Goal: Information Seeking & Learning: Learn about a topic

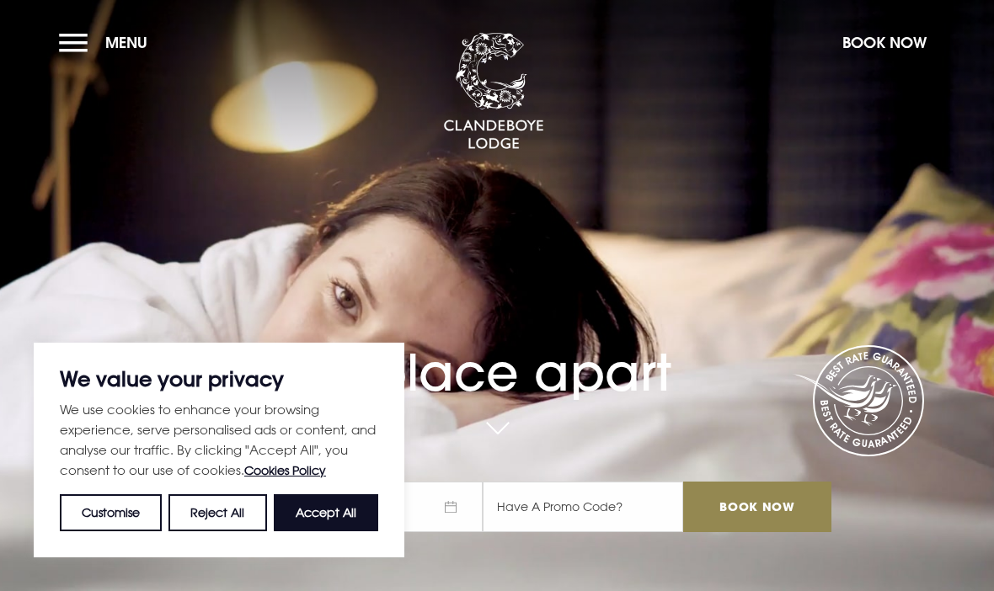
click at [80, 49] on button "Menu" at bounding box center [107, 42] width 97 height 36
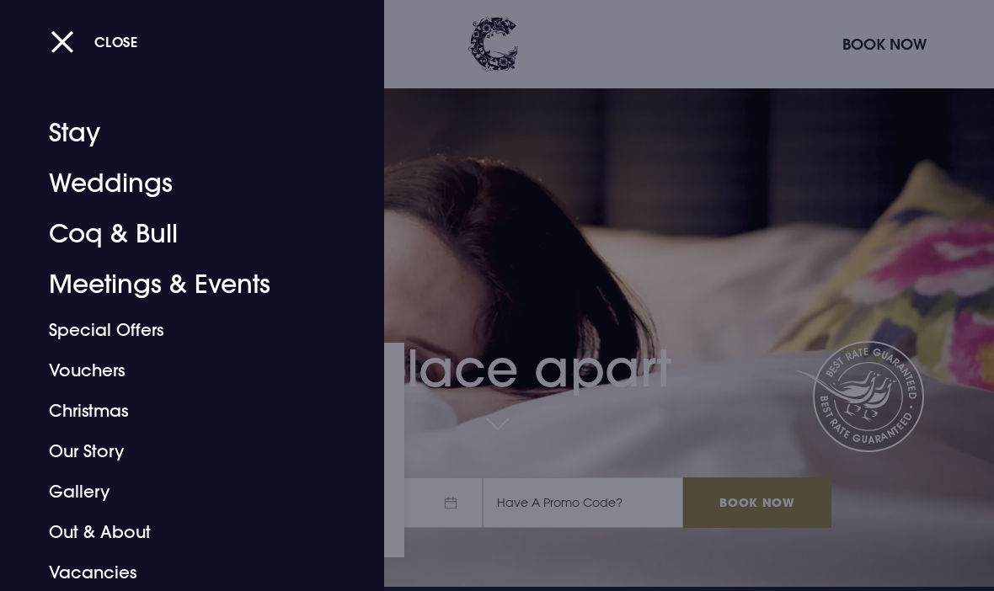
scroll to position [5, 0]
click at [98, 285] on link "Meetings & Events" at bounding box center [181, 284] width 264 height 51
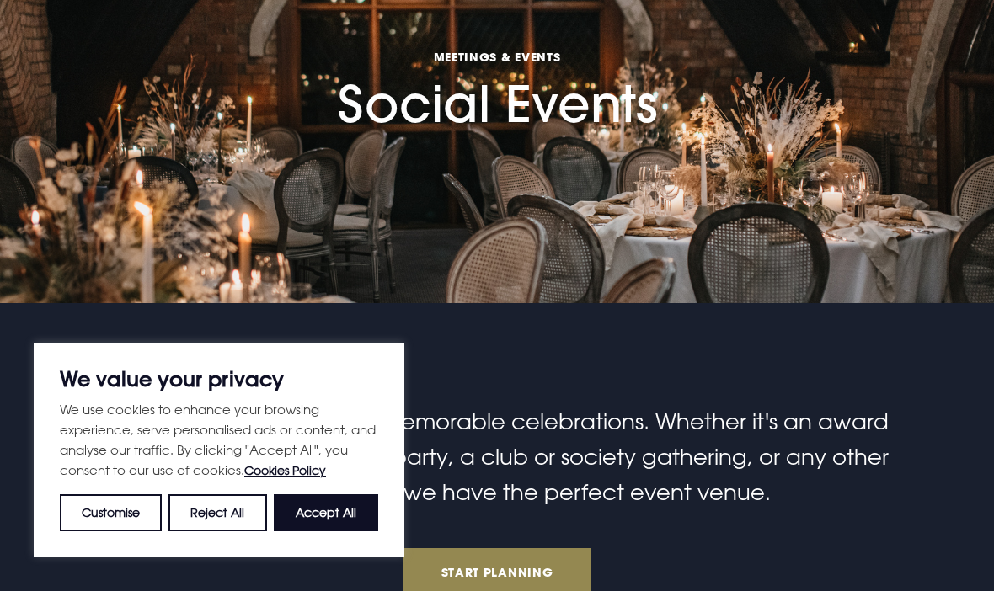
click at [322, 531] on button "Accept All" at bounding box center [326, 512] width 104 height 37
checkbox input "true"
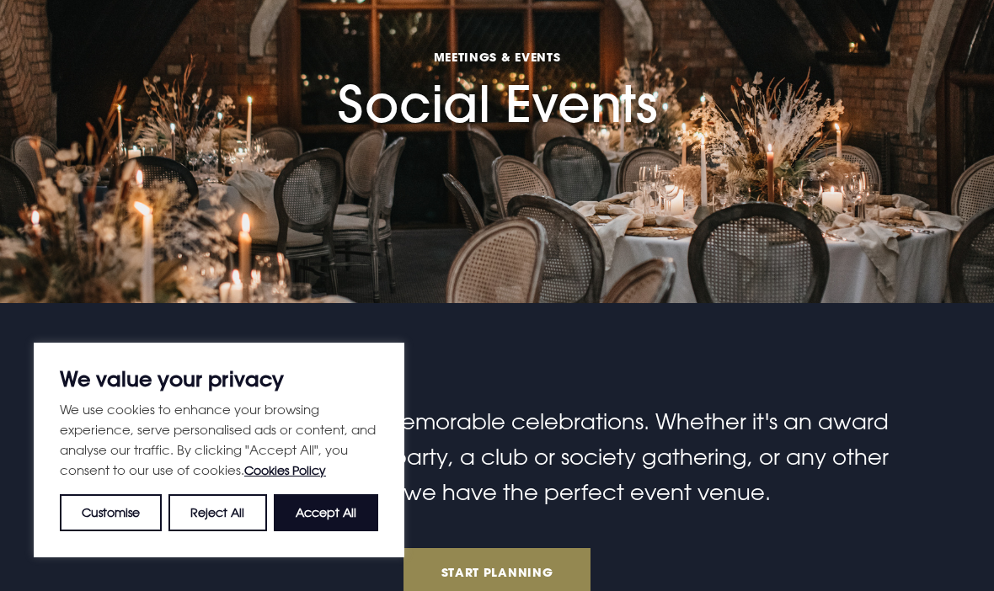
checkbox input "true"
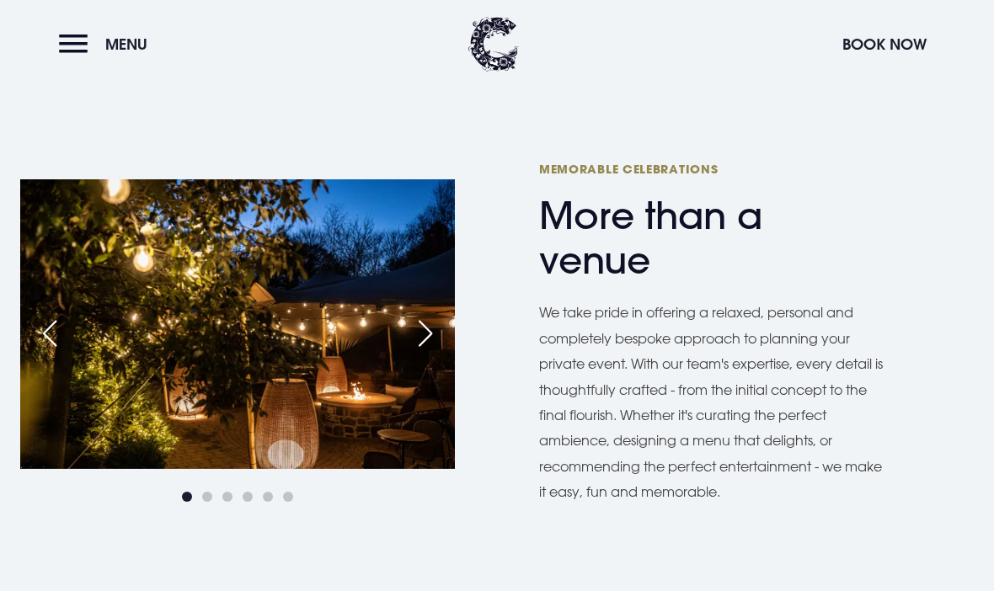
scroll to position [830, 0]
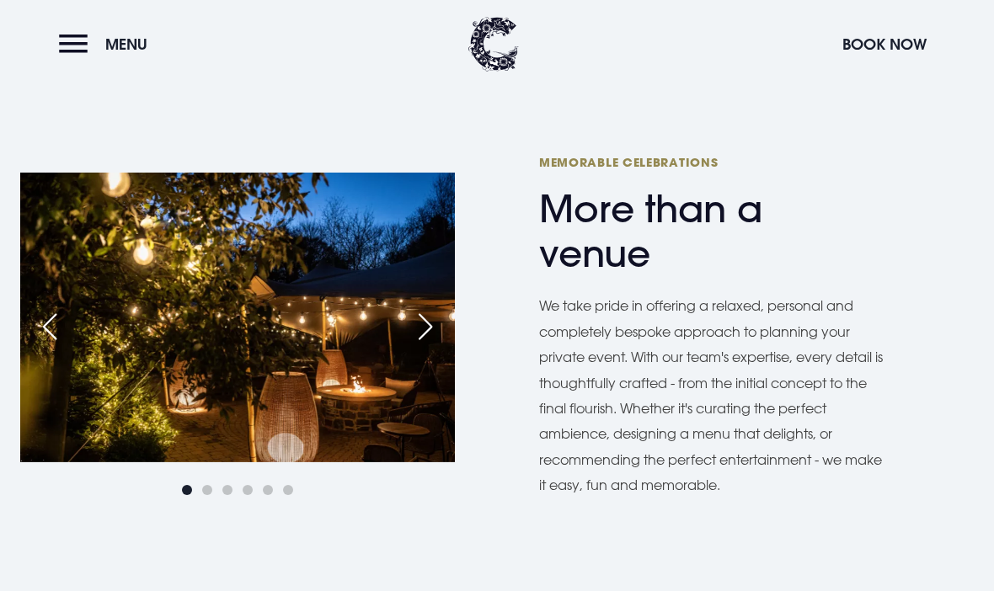
click at [420, 334] on div "Next slide" at bounding box center [425, 326] width 42 height 37
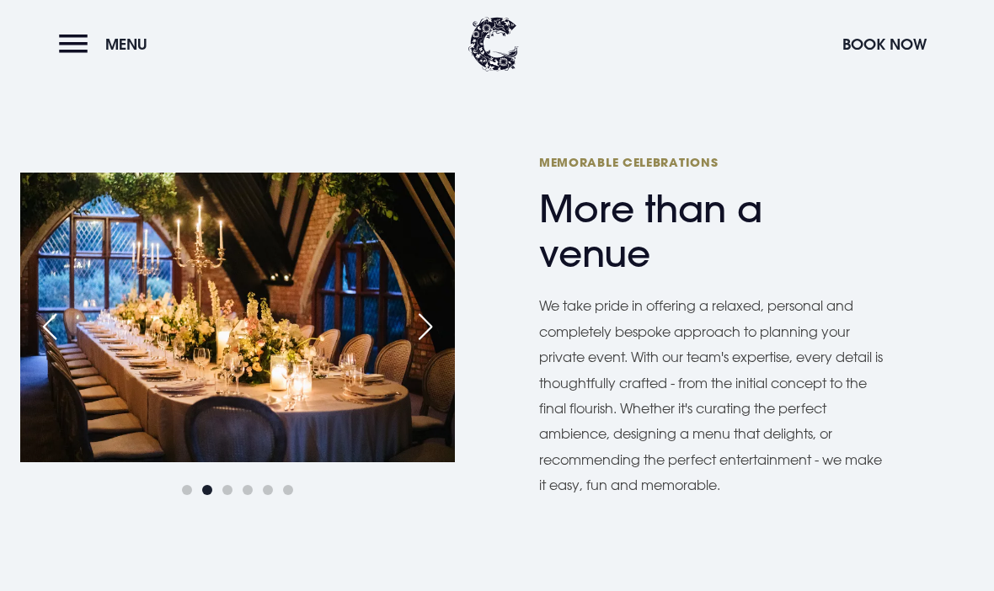
click at [417, 337] on div "Next slide" at bounding box center [425, 326] width 42 height 37
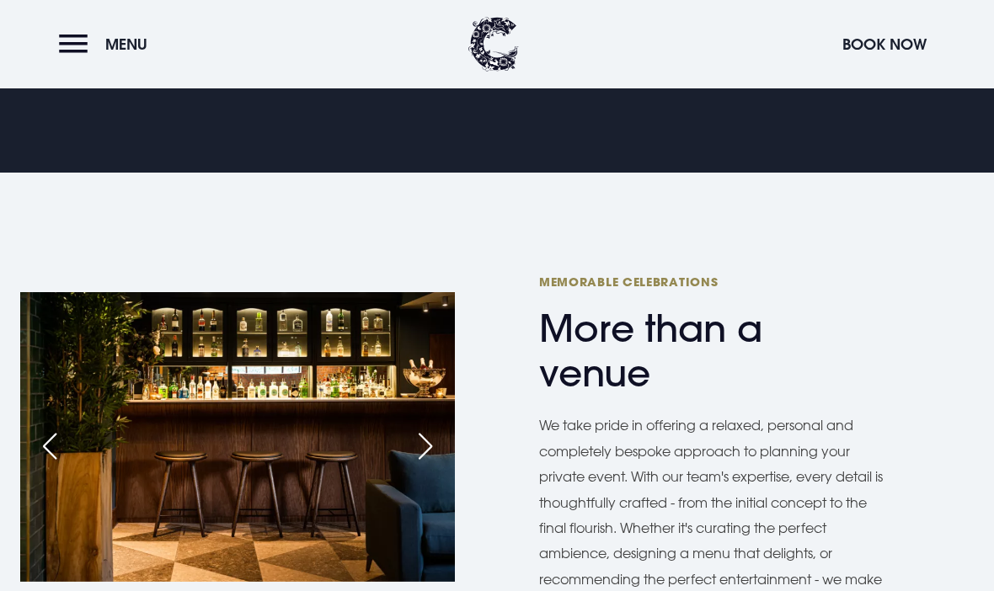
scroll to position [725, 0]
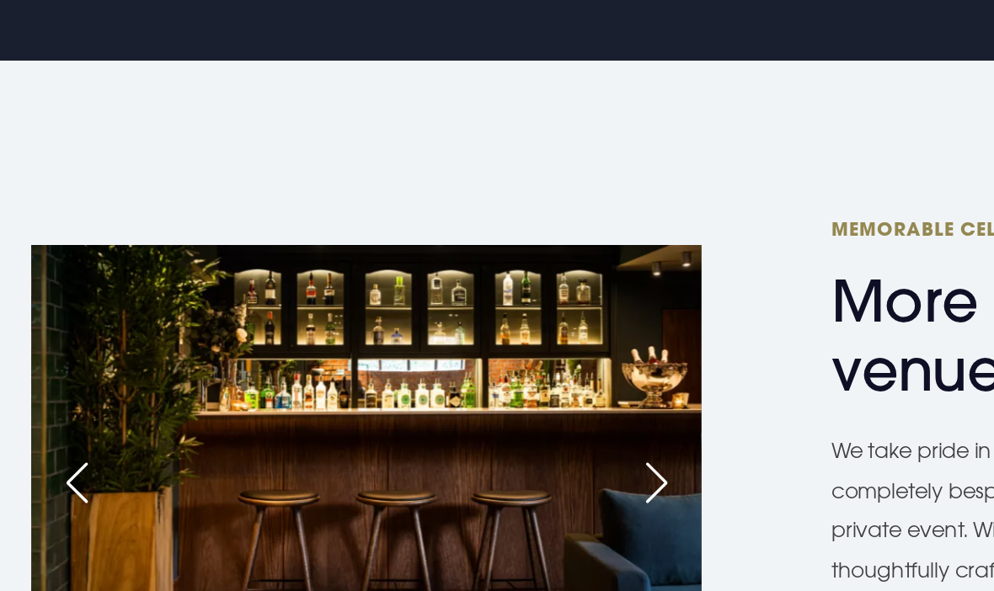
click at [429, 413] on div "Next slide" at bounding box center [425, 431] width 42 height 37
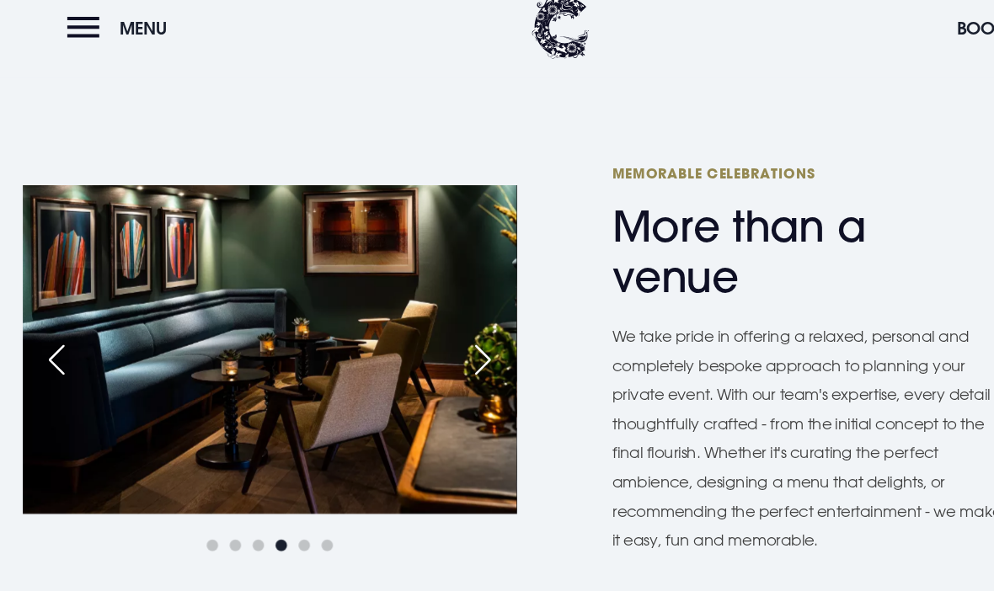
scroll to position [821, 0]
click at [433, 330] on div "Next slide" at bounding box center [425, 335] width 42 height 37
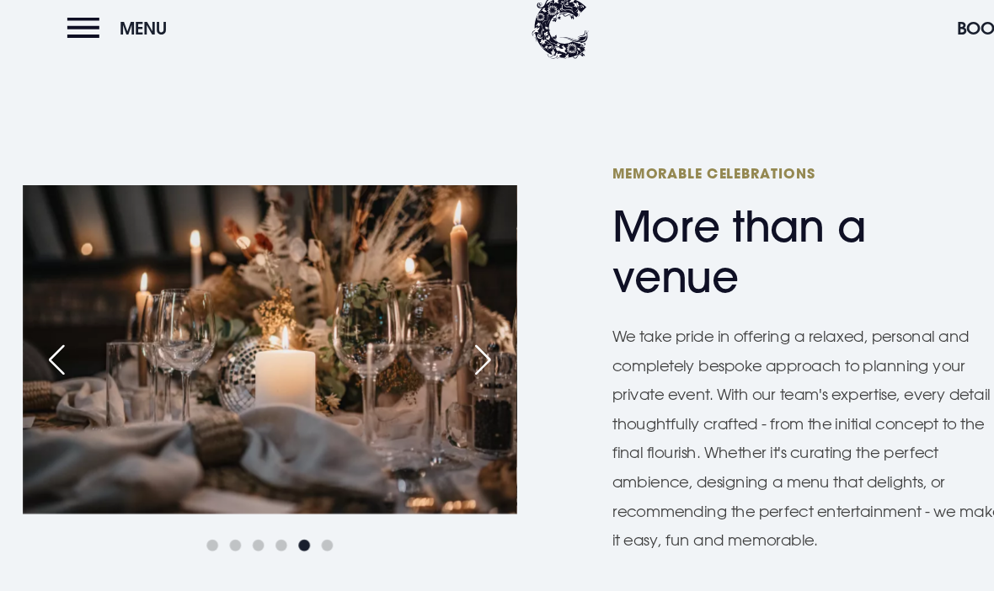
click at [425, 323] on div "Next slide" at bounding box center [425, 335] width 42 height 37
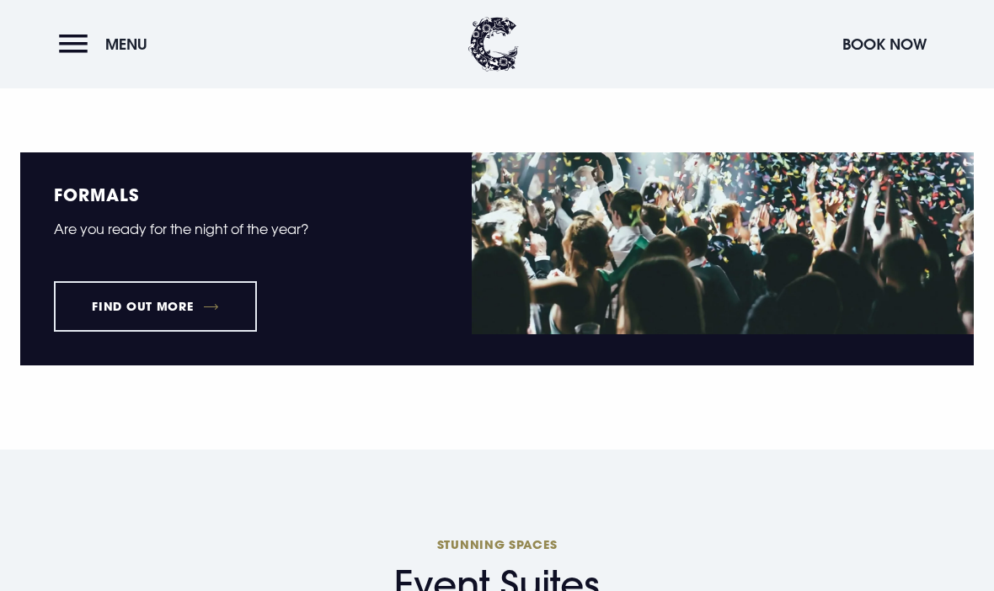
scroll to position [2117, 0]
click at [104, 317] on link "Find out more" at bounding box center [155, 307] width 203 height 51
